Goal: Task Accomplishment & Management: Manage account settings

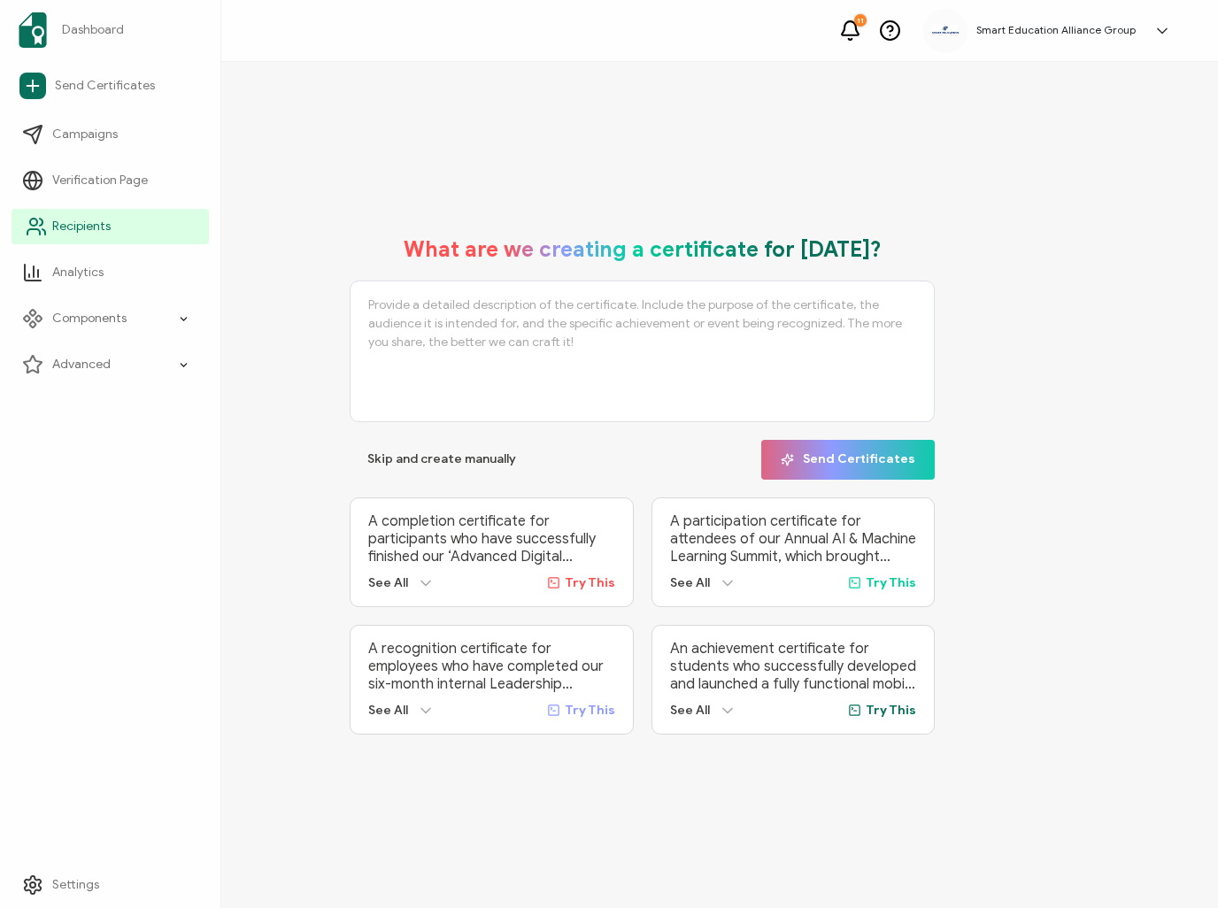
click at [52, 232] on span "Recipients" at bounding box center [81, 227] width 58 height 18
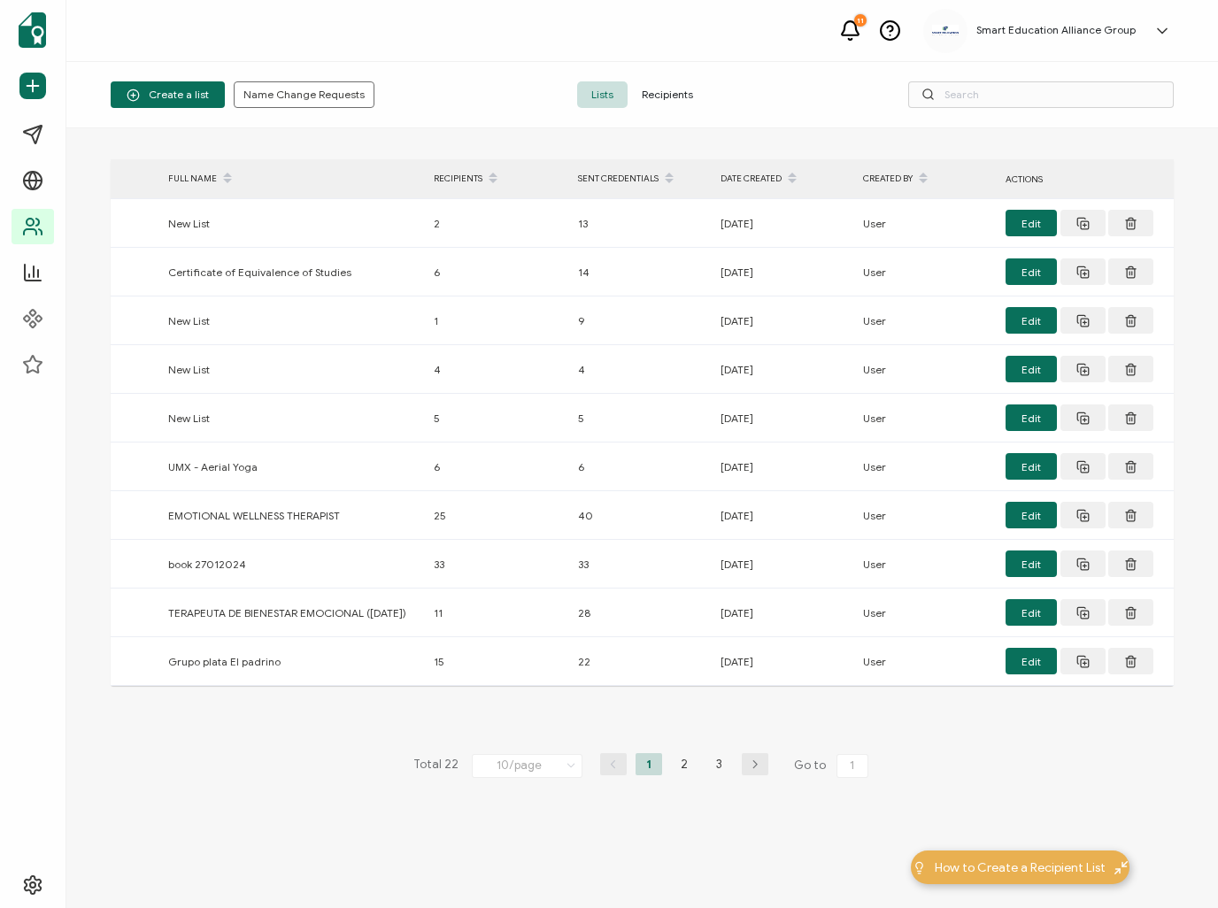
click at [673, 92] on span "Recipients" at bounding box center [667, 94] width 80 height 27
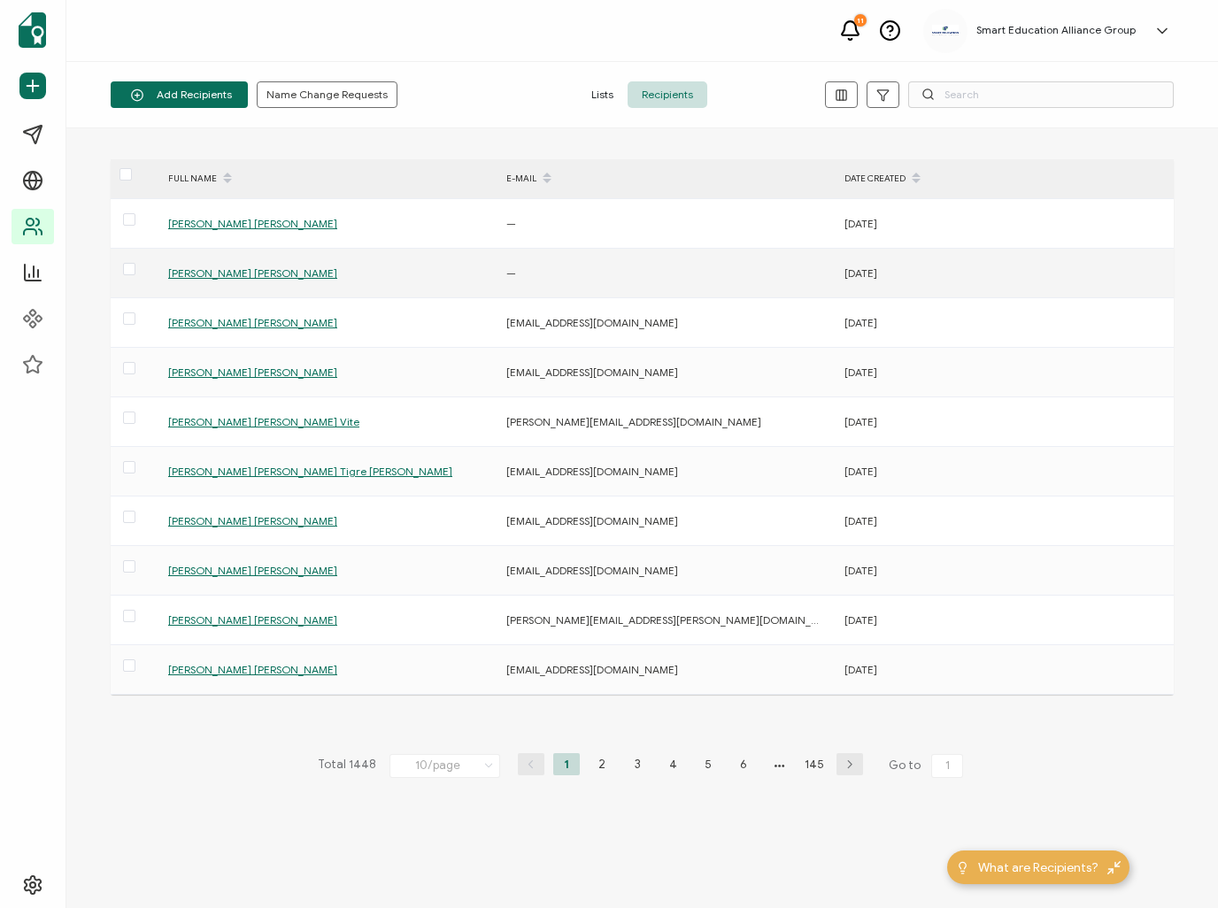
click at [287, 274] on span "[PERSON_NAME] [PERSON_NAME]" at bounding box center [252, 272] width 169 height 13
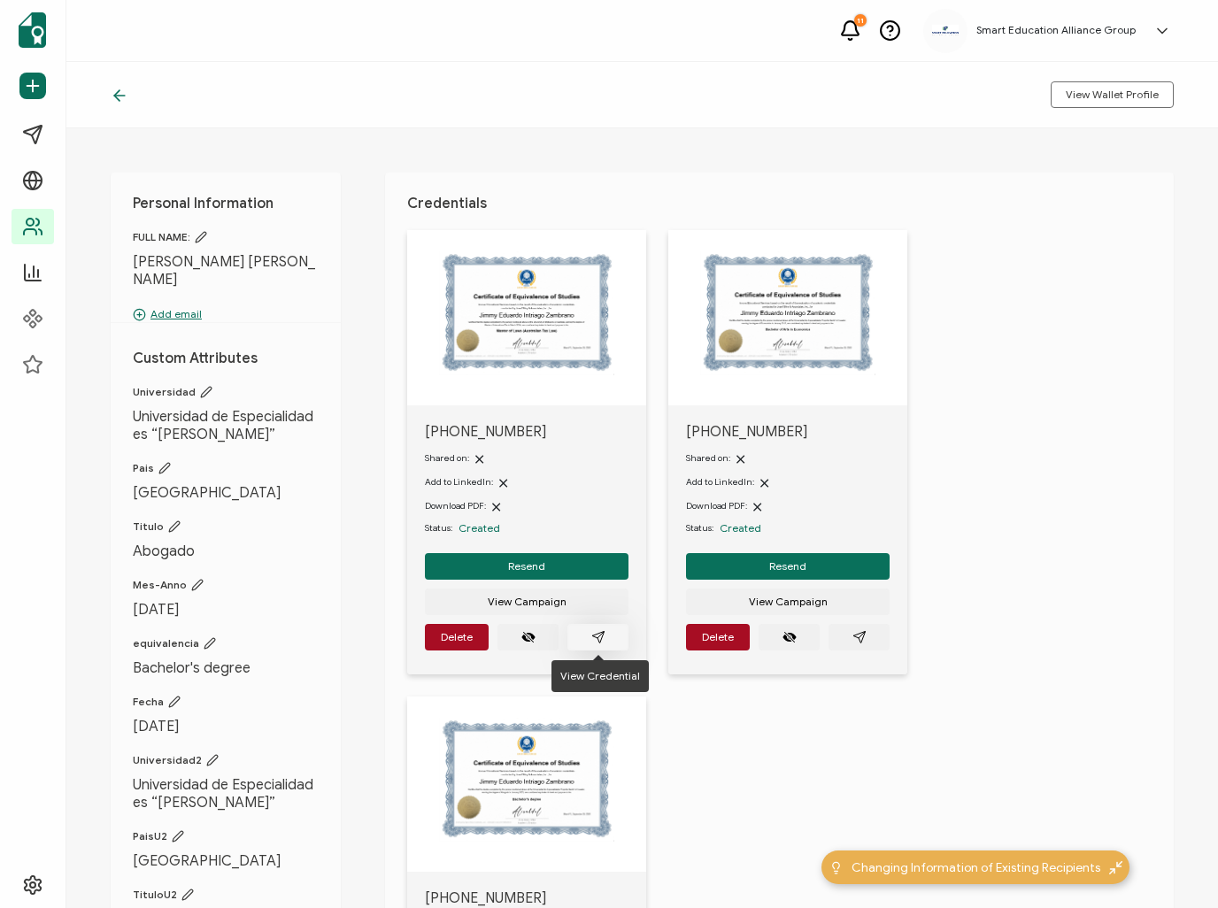
click at [594, 634] on icon "paper plane outline" at bounding box center [598, 637] width 12 height 12
click at [852, 634] on icon "paper plane outline" at bounding box center [859, 637] width 14 height 14
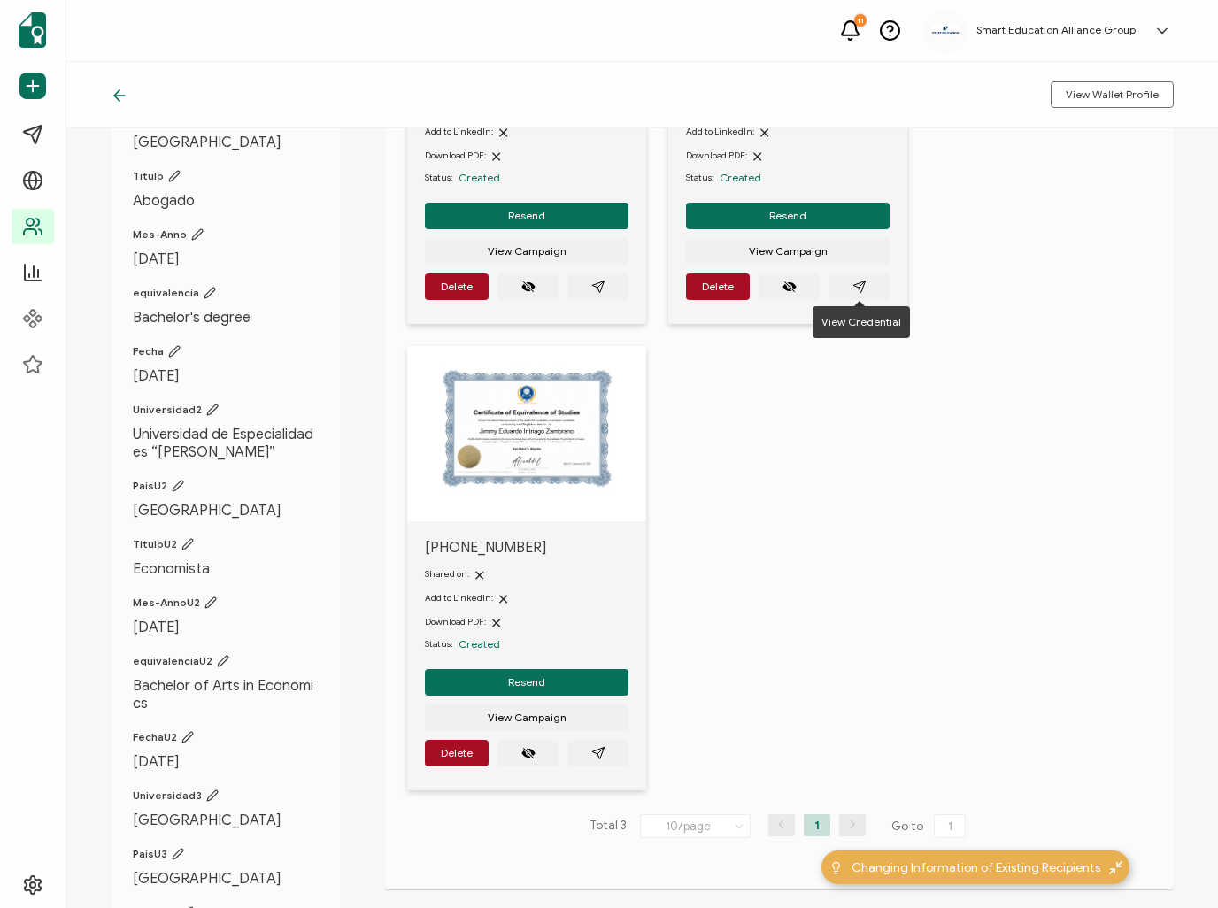
scroll to position [354, 0]
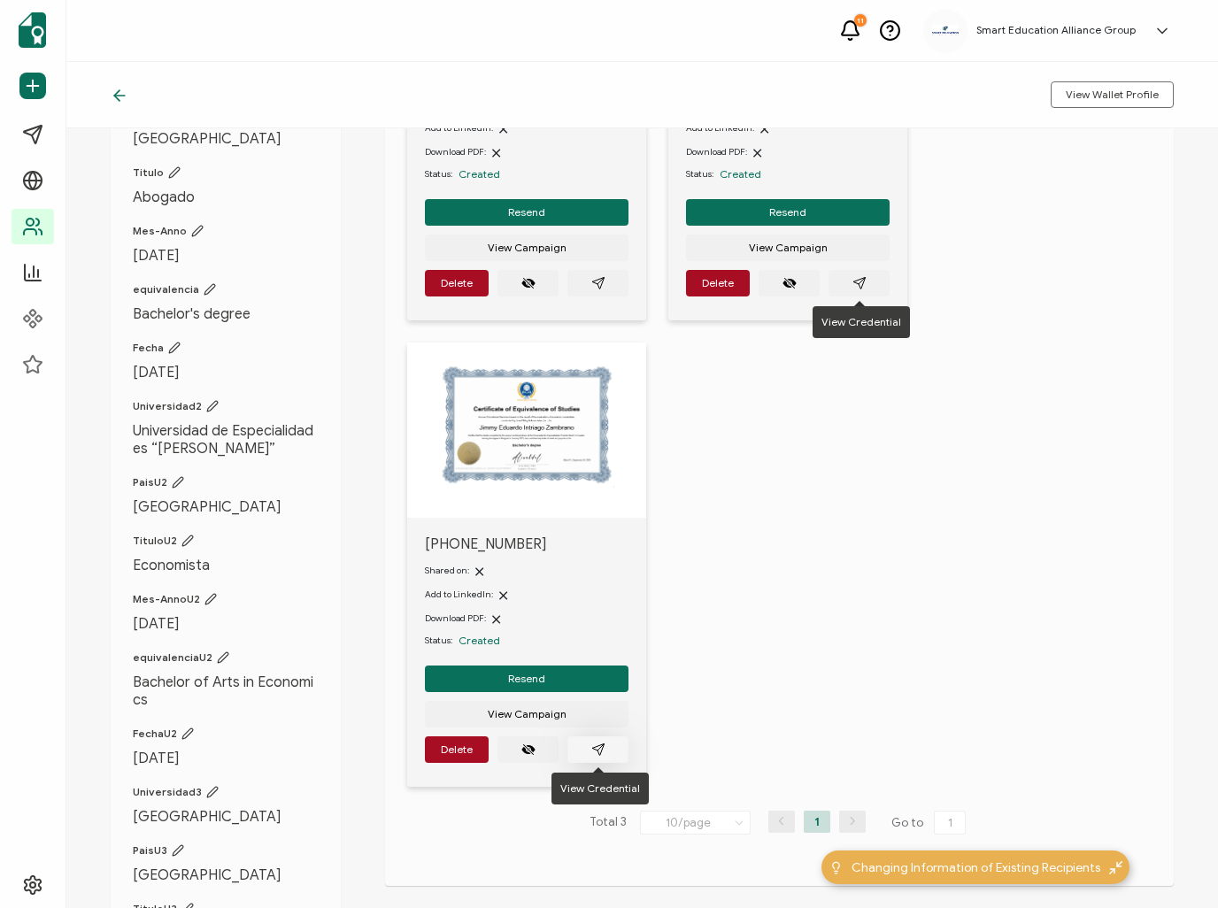
click at [601, 749] on icon "paper plane outline" at bounding box center [598, 749] width 12 height 12
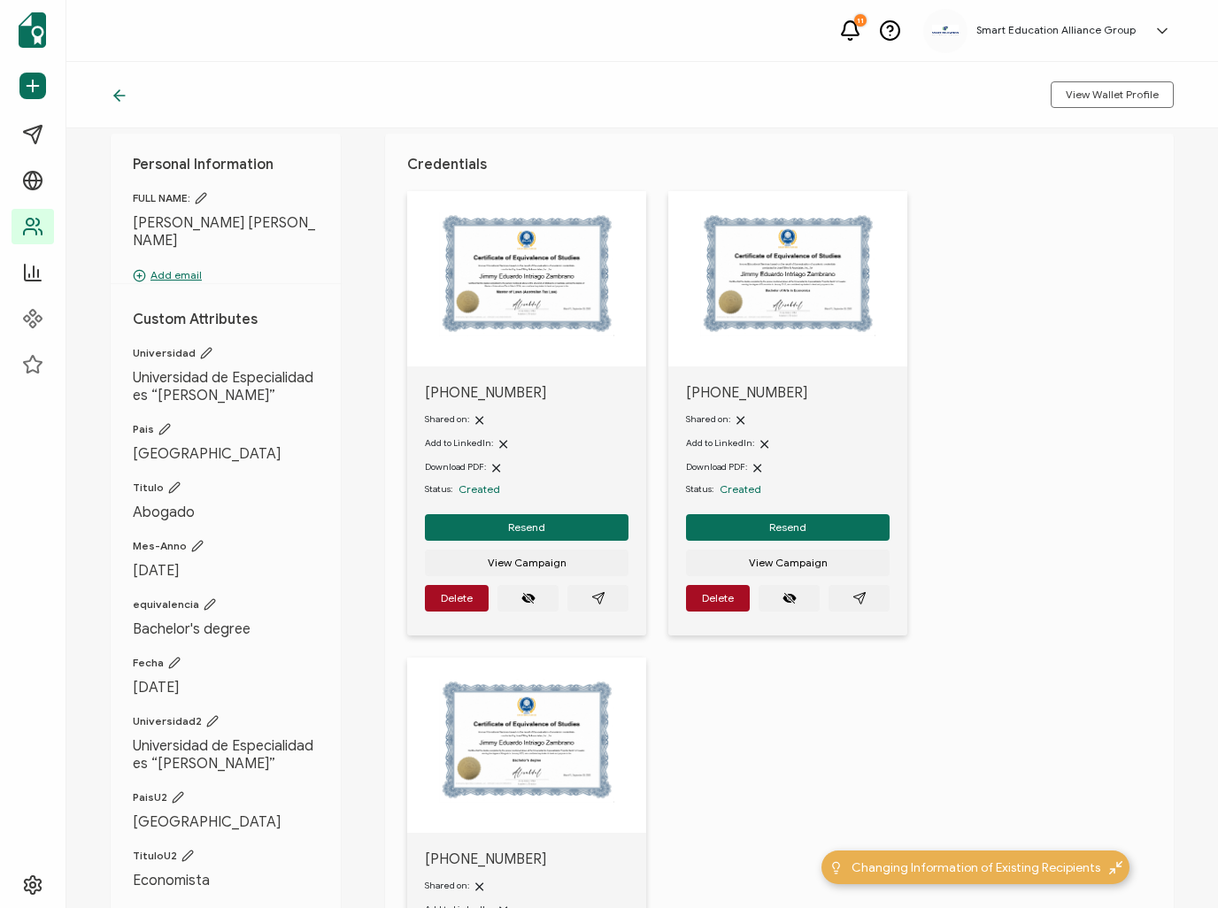
scroll to position [0, 0]
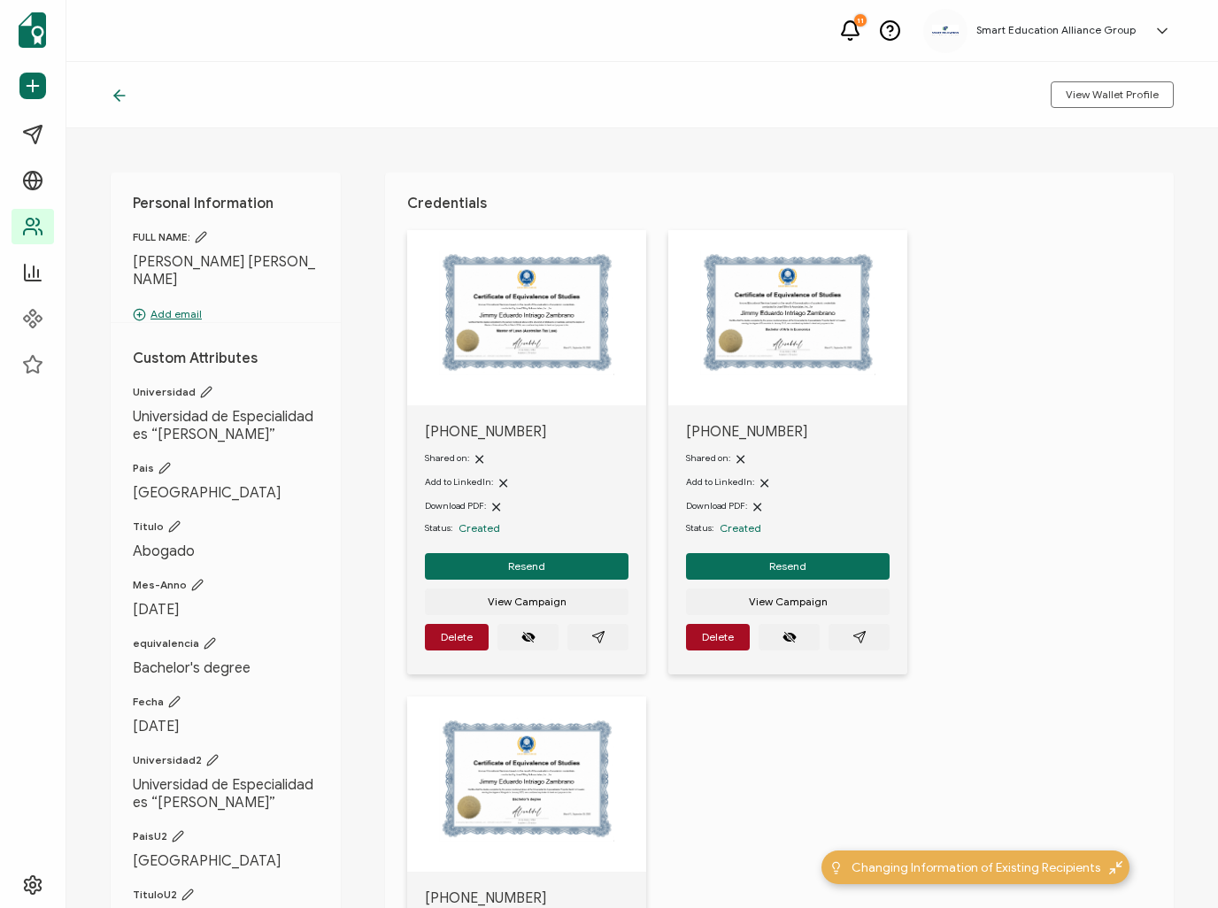
click at [165, 311] on p "Add email" at bounding box center [226, 314] width 186 height 16
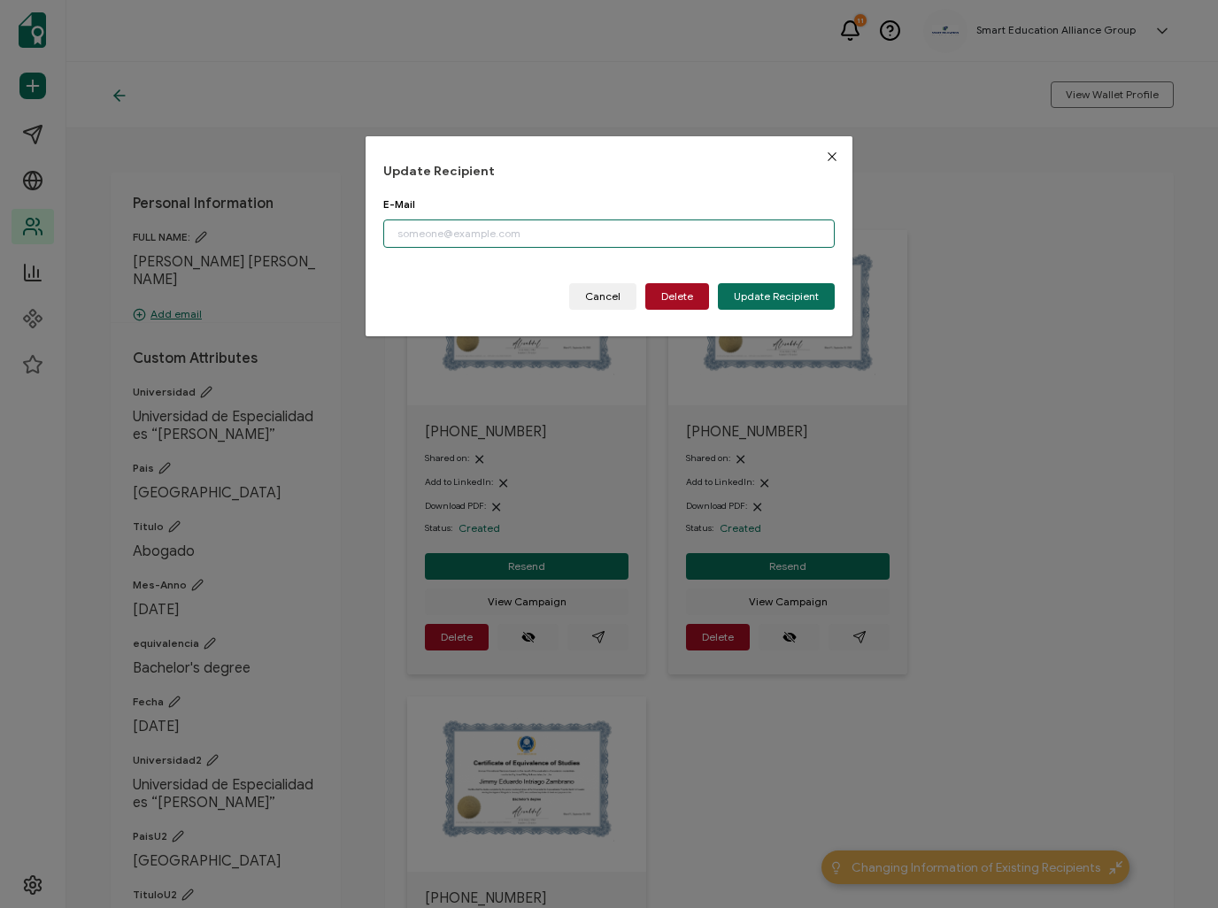
click at [460, 231] on input "dialog" at bounding box center [608, 233] width 451 height 28
paste input ""[PERSON_NAME]" <[EMAIL_ADDRESS][DOMAIN_NAME]>"
click at [531, 241] on input ""[PERSON_NAME]" <[EMAIL_ADDRESS][DOMAIN_NAME]" at bounding box center [608, 233] width 451 height 28
type input "[EMAIL_ADDRESS][DOMAIN_NAME]"
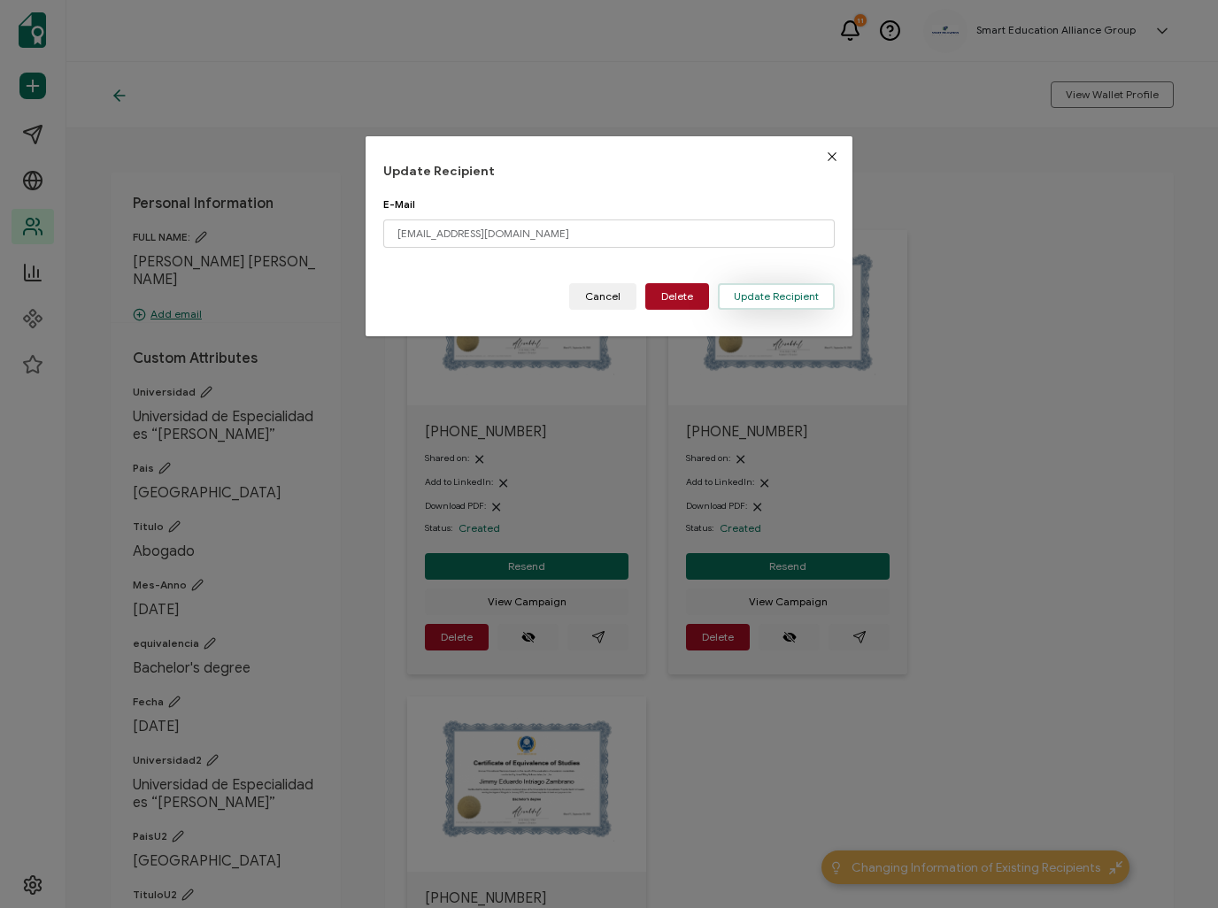
click at [752, 298] on span "Update Recipient" at bounding box center [776, 296] width 85 height 11
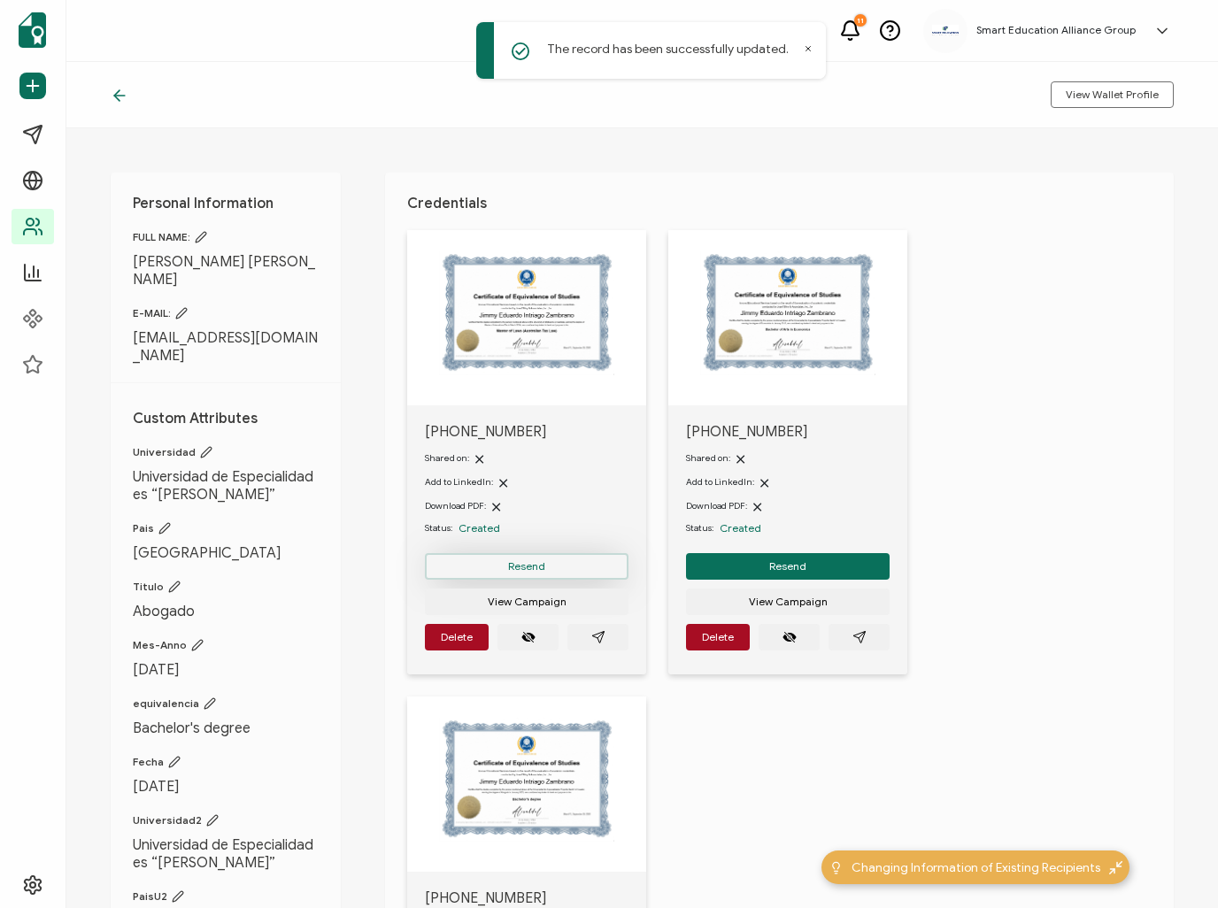
click at [546, 571] on button "Resend" at bounding box center [527, 566] width 204 height 27
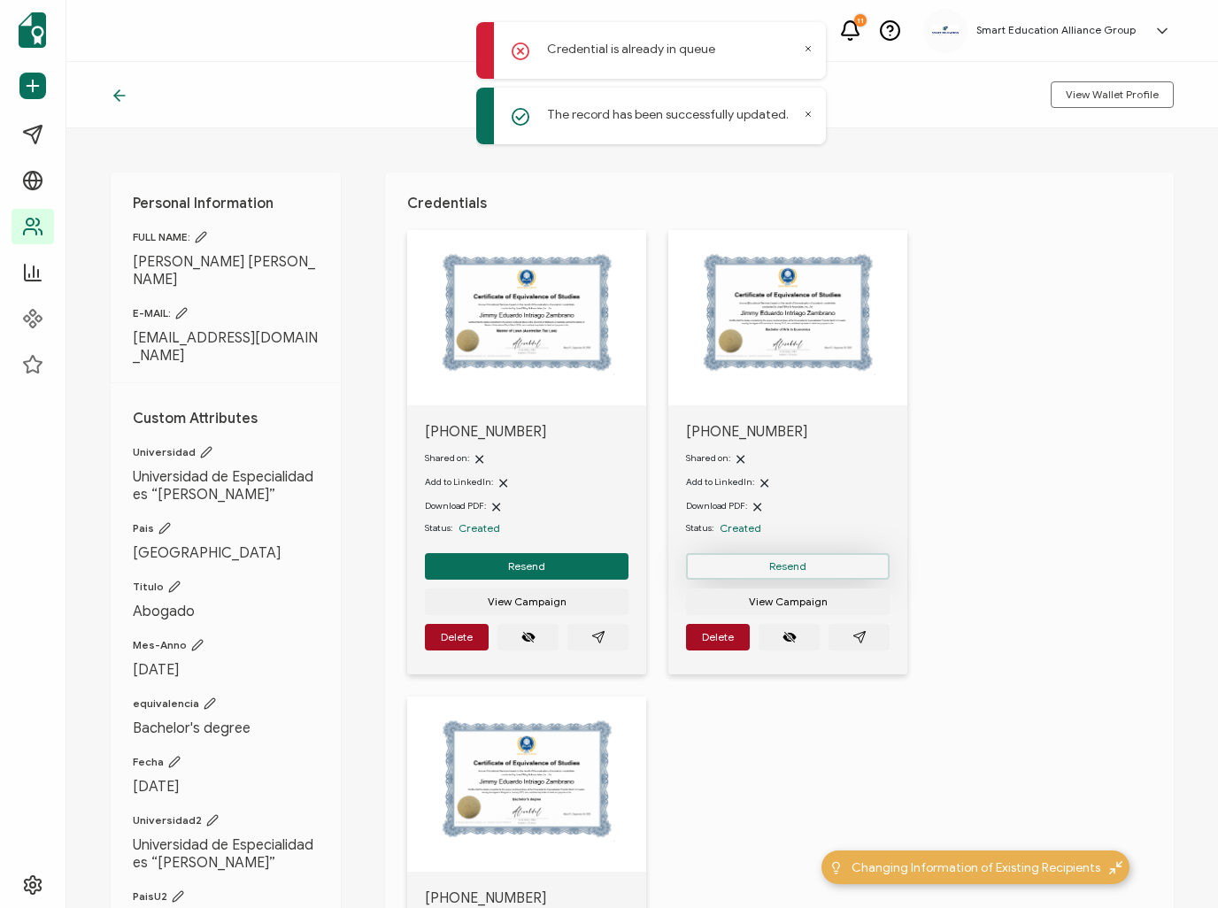
click at [765, 573] on button "Resend" at bounding box center [788, 566] width 204 height 27
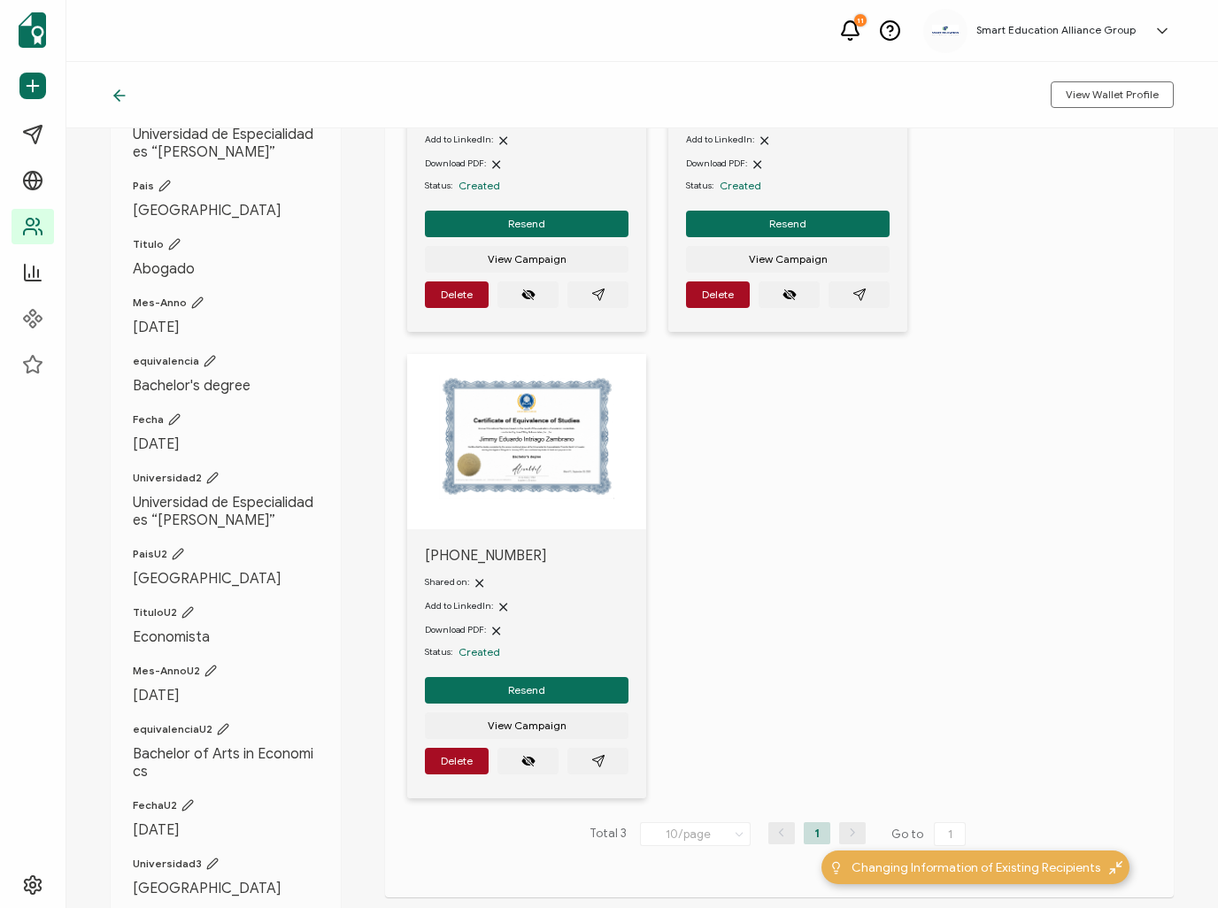
scroll to position [354, 0]
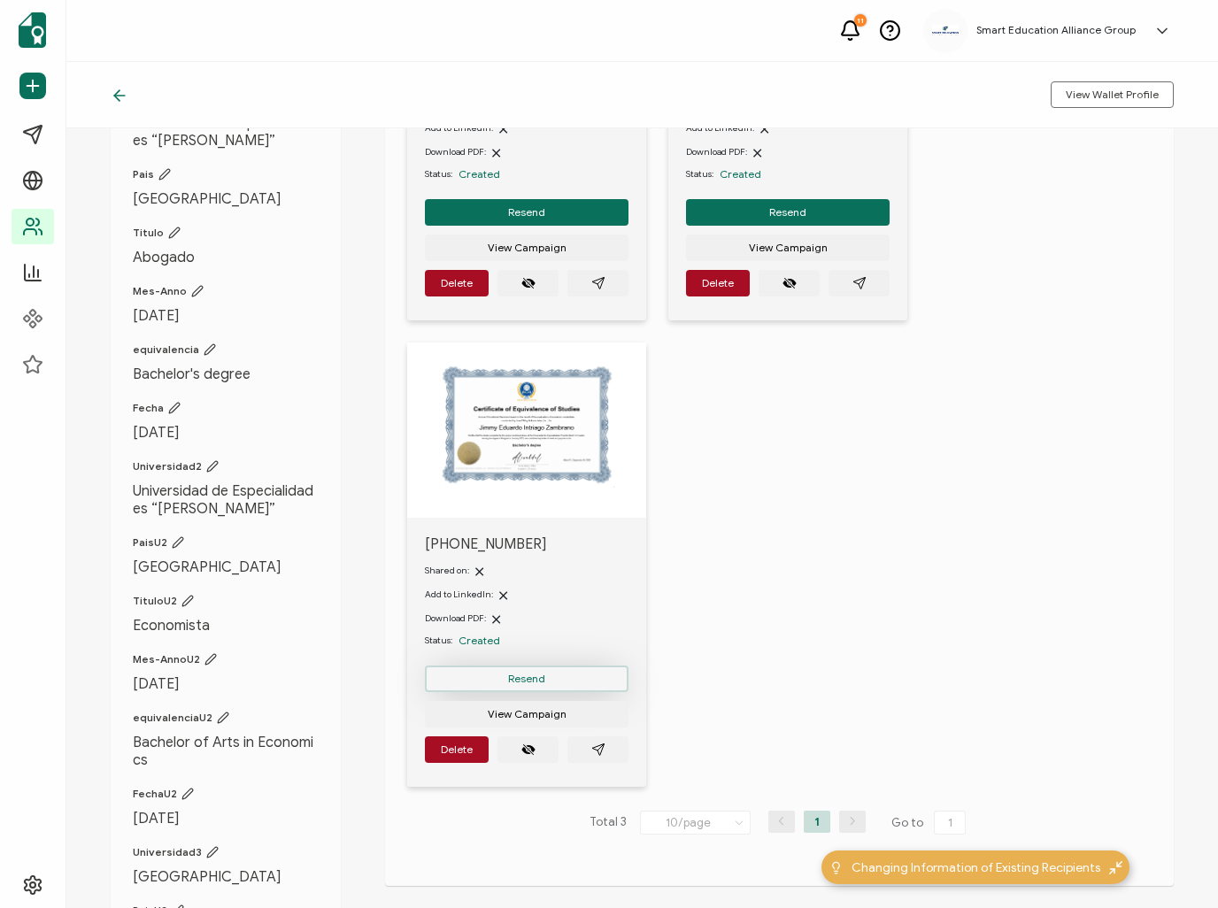
click at [560, 678] on button "Resend" at bounding box center [527, 678] width 204 height 27
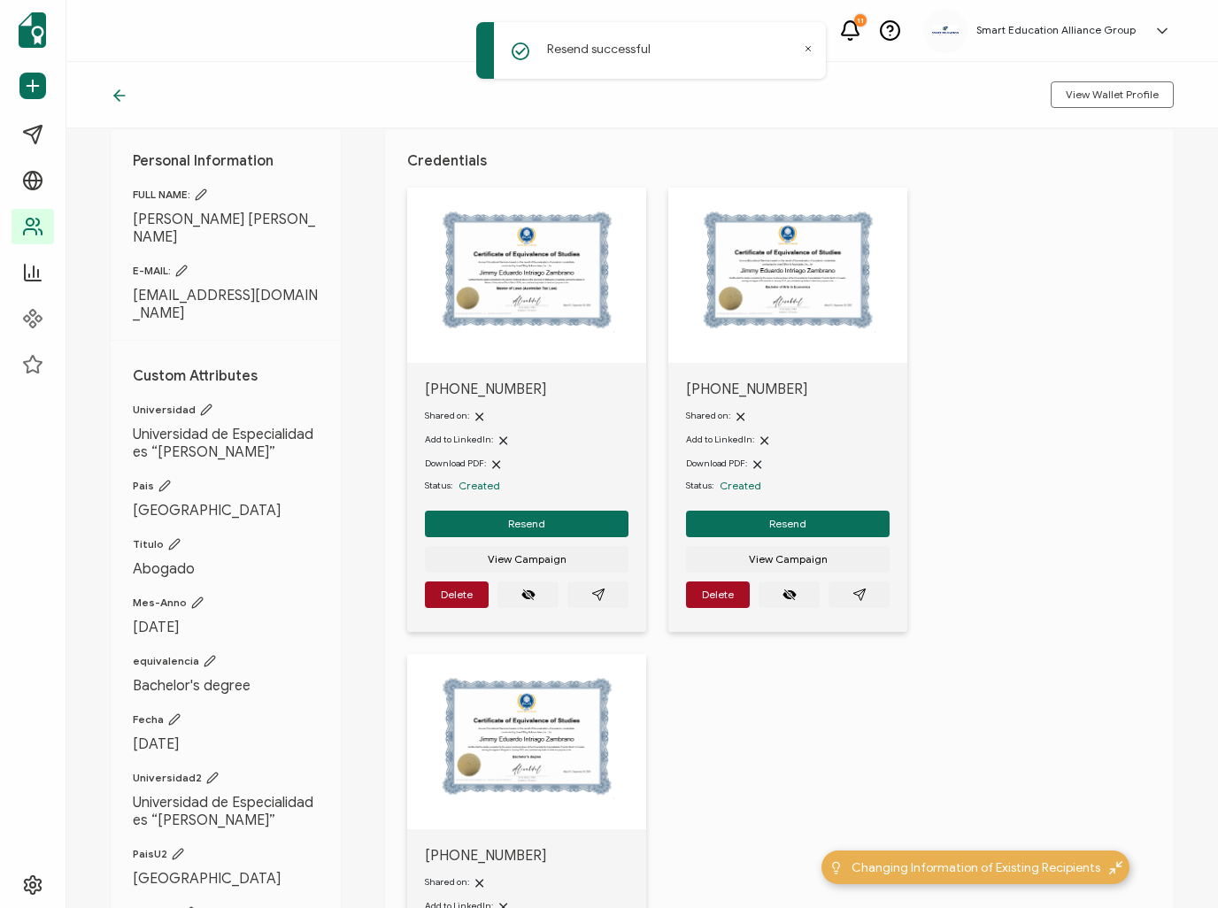
scroll to position [0, 0]
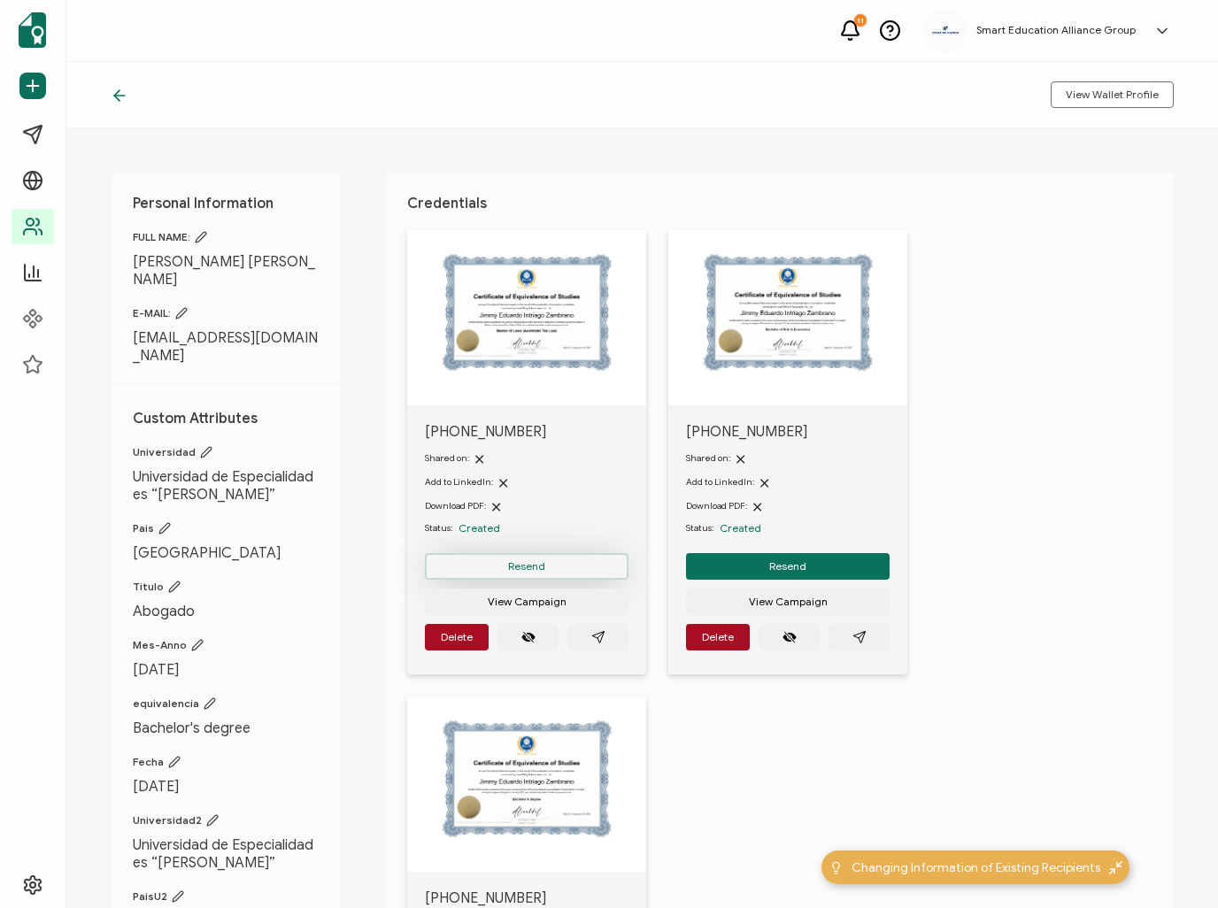
click at [517, 570] on span "Resend" at bounding box center [526, 566] width 37 height 11
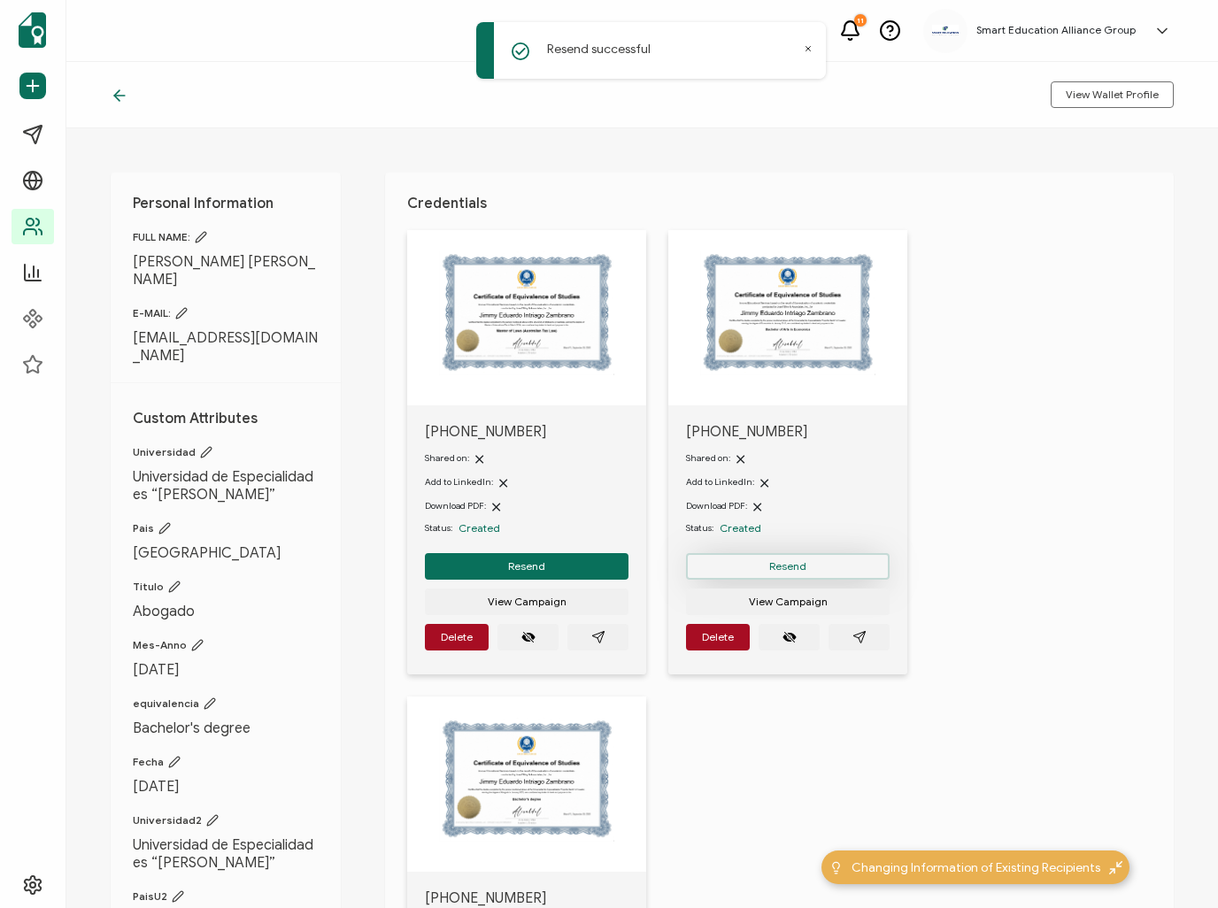
click at [817, 563] on button "Resend" at bounding box center [788, 566] width 204 height 27
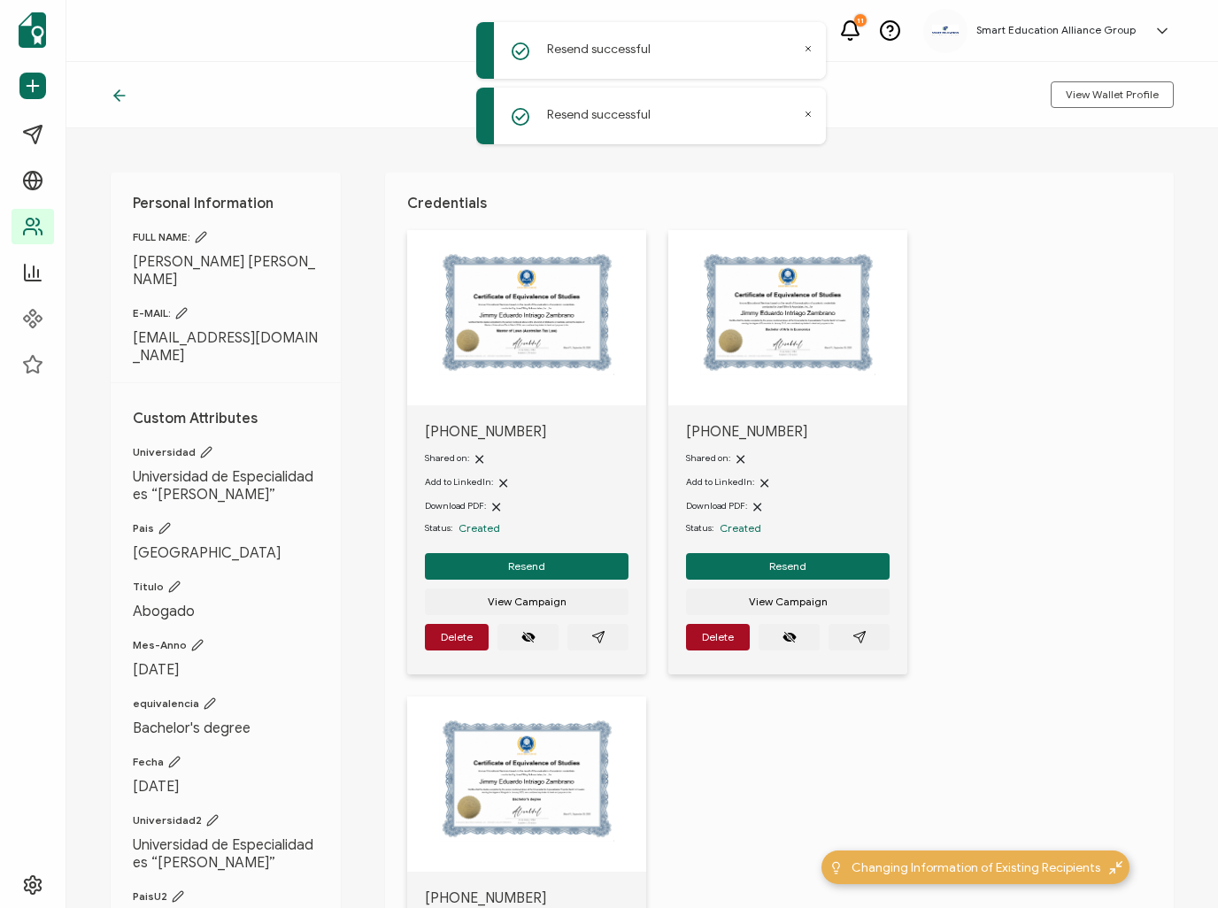
click at [807, 118] on icon at bounding box center [808, 114] width 9 height 9
click at [802, 50] on div "Resend successful" at bounding box center [651, 50] width 350 height 57
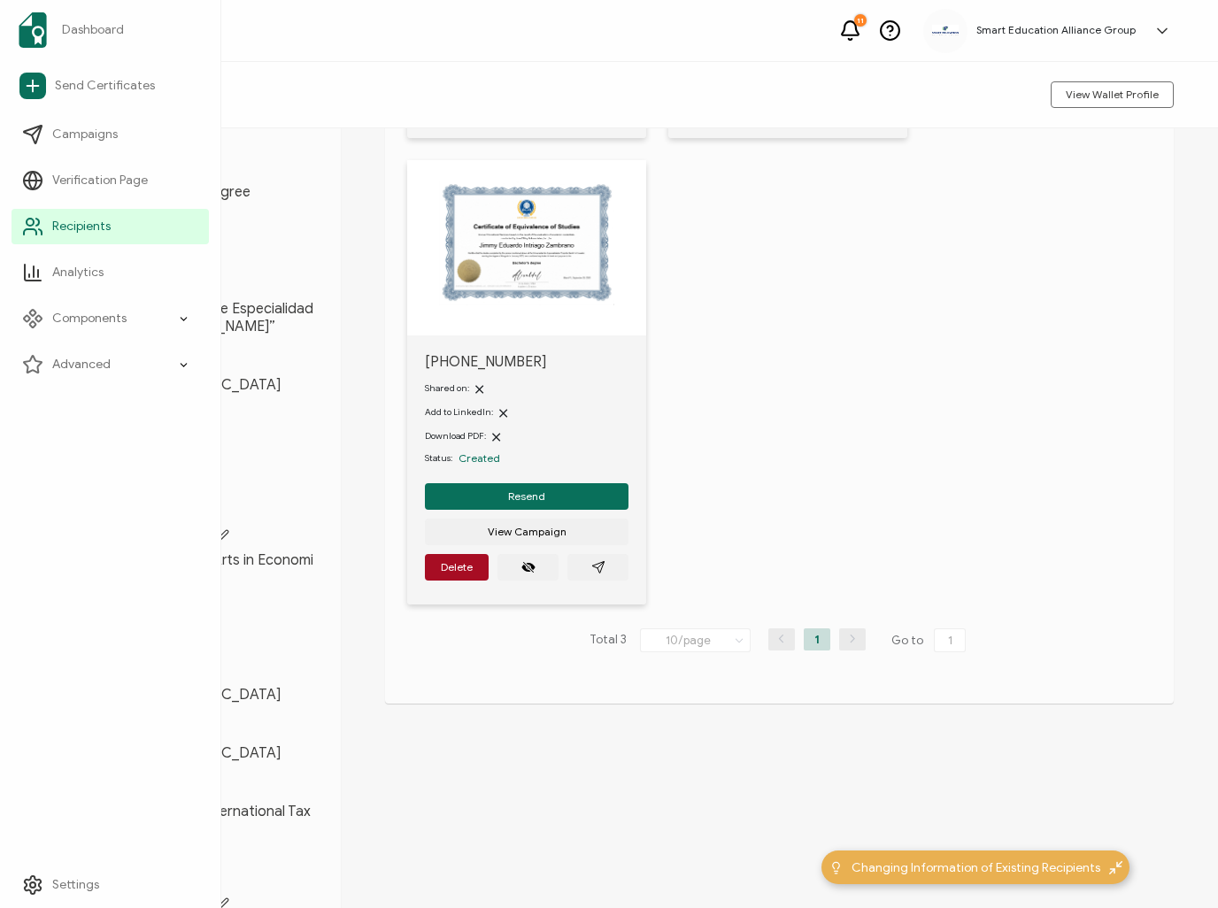
scroll to position [525, 0]
